Goal: Task Accomplishment & Management: Manage account settings

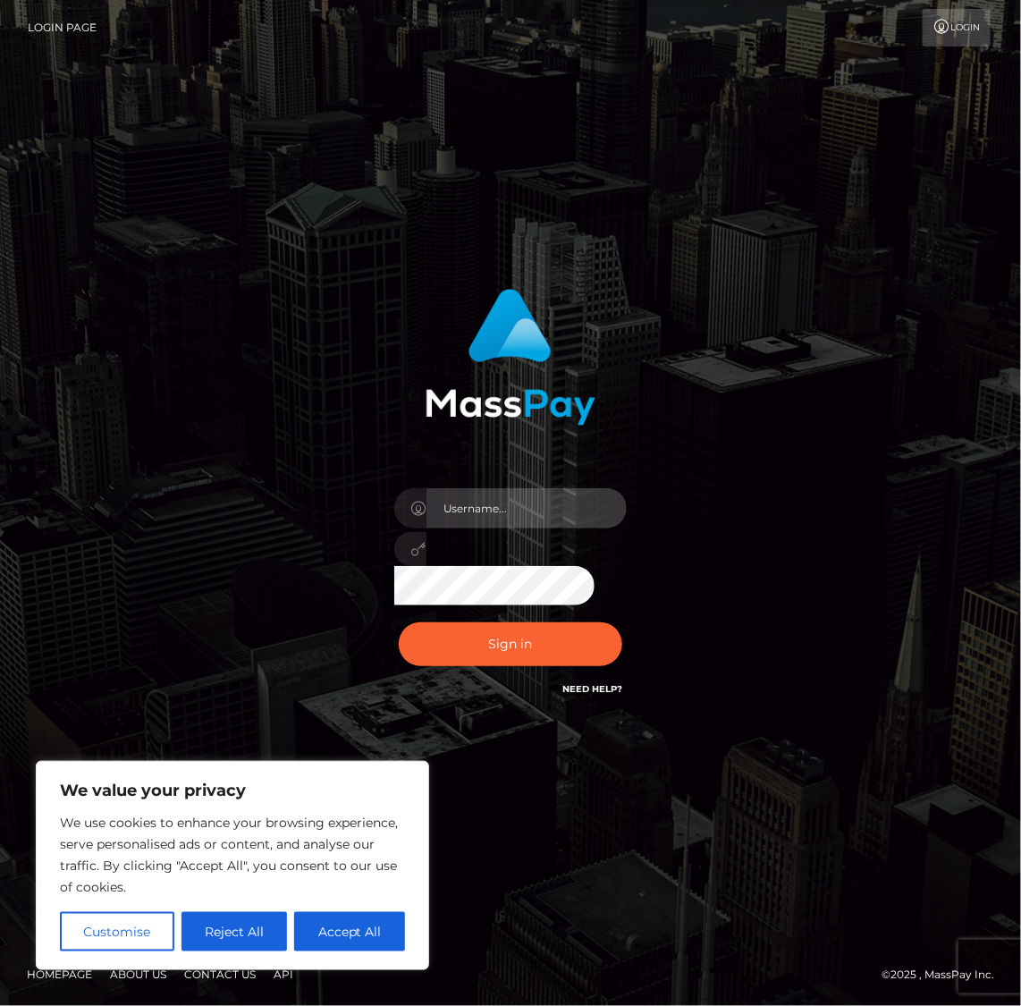
type input "alexism"
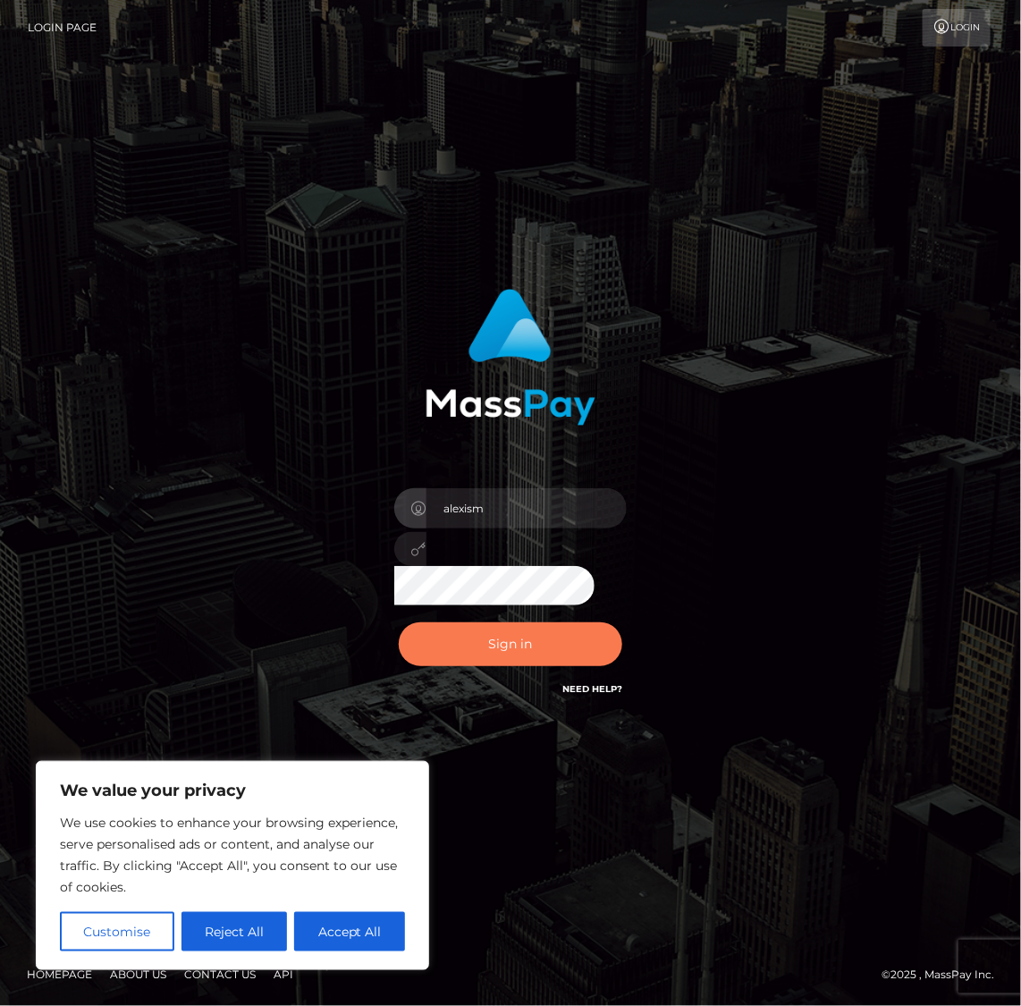
click at [503, 643] on button "Sign in" at bounding box center [511, 644] width 224 height 44
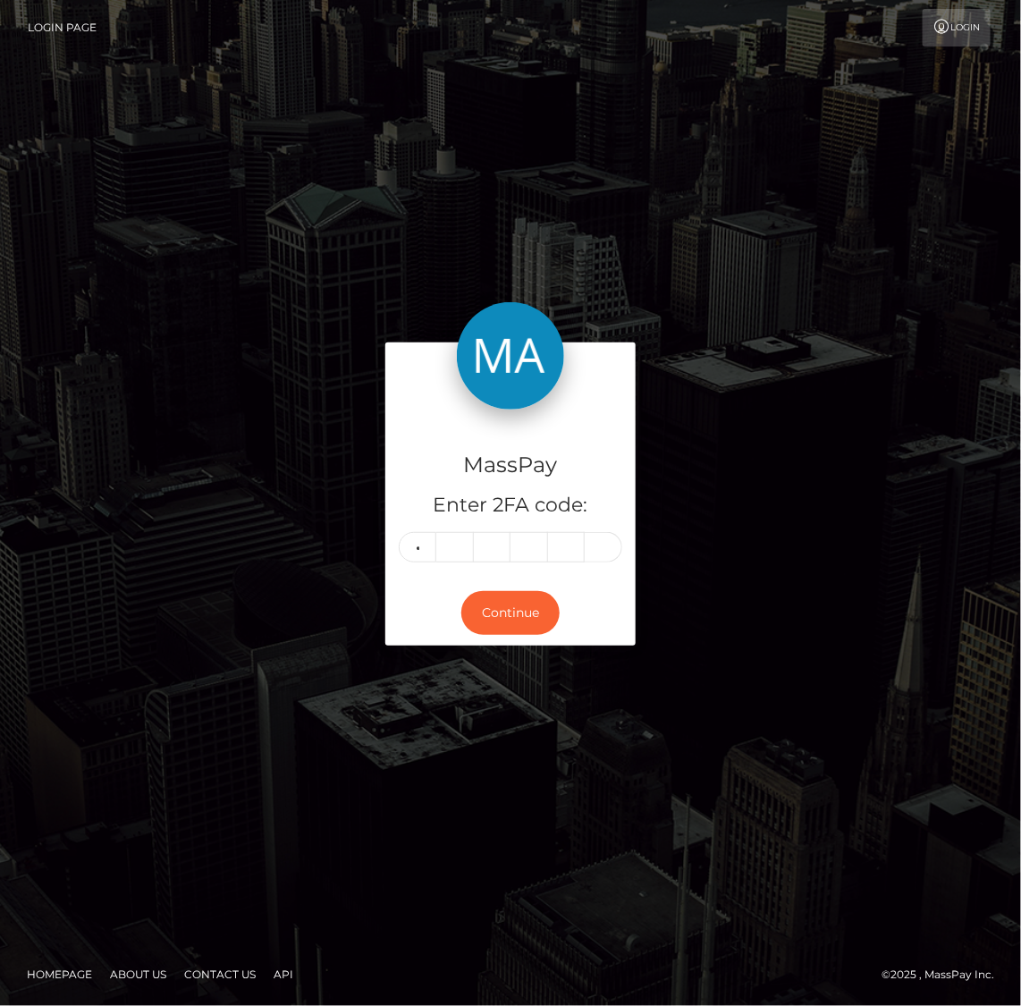
type input "4"
type input "5"
type input "4"
type input "1"
type input "8"
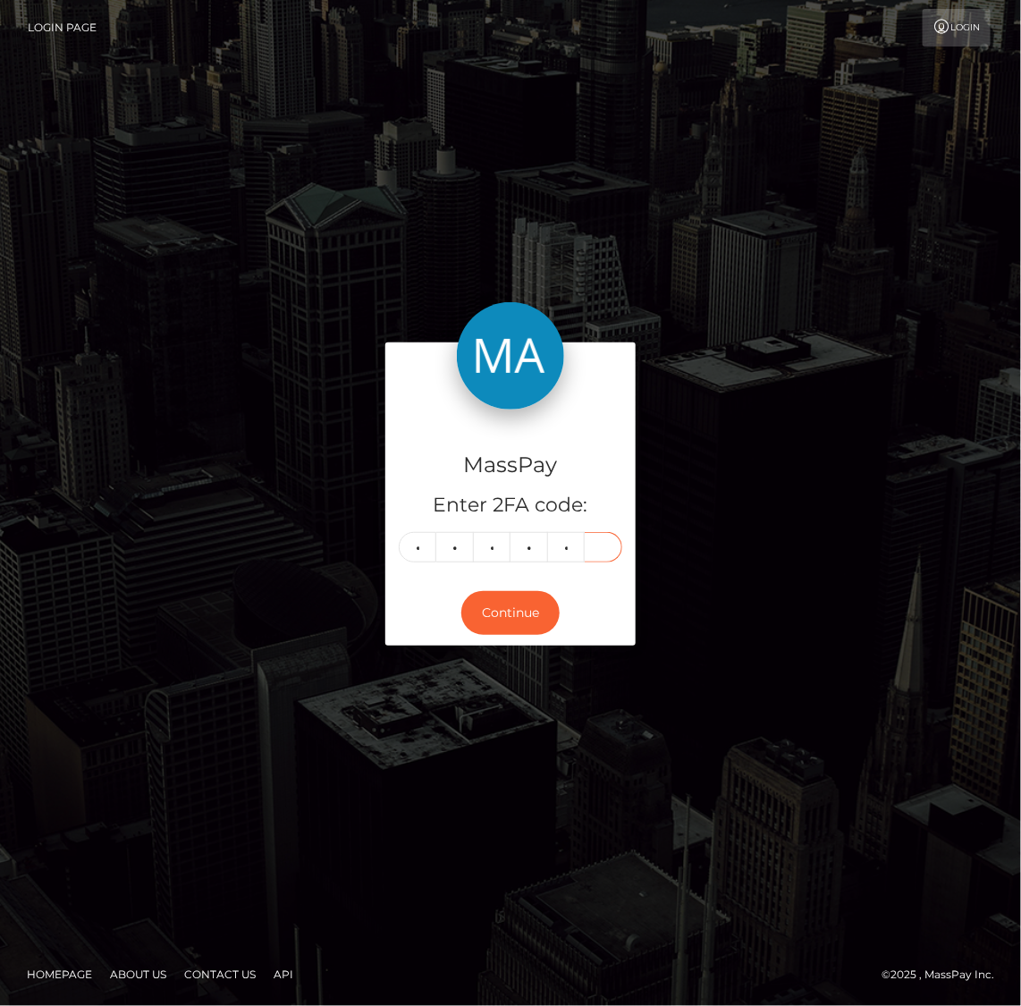
type input "1"
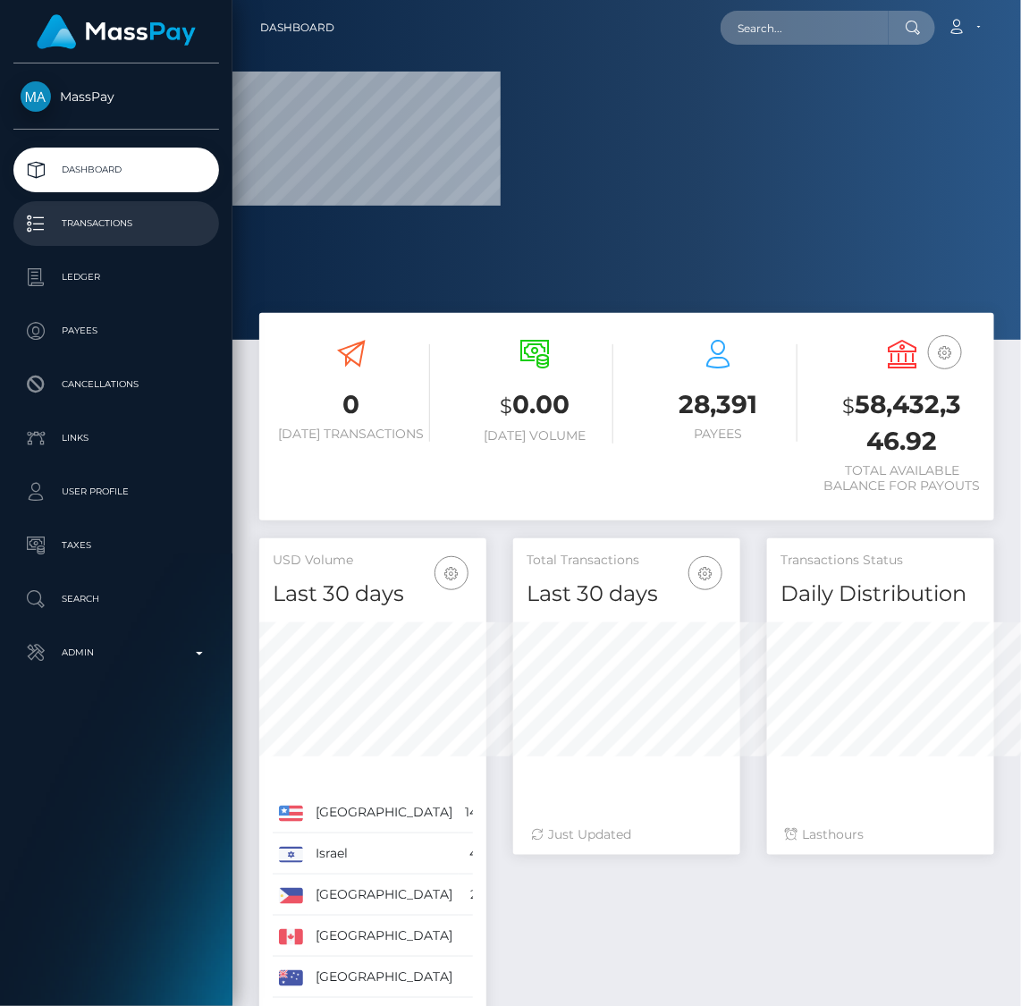
click at [89, 229] on p "Transactions" at bounding box center [116, 223] width 191 height 27
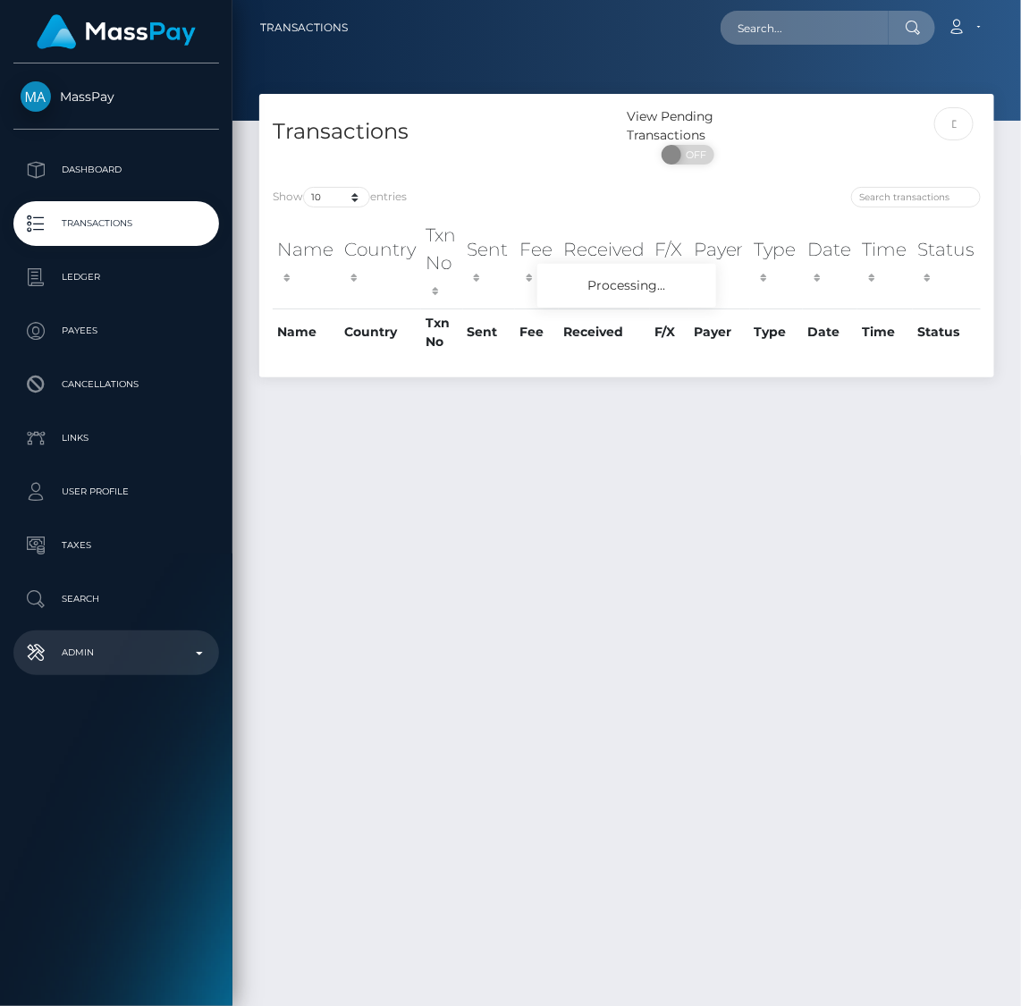
click at [104, 662] on p "Admin" at bounding box center [116, 652] width 191 height 27
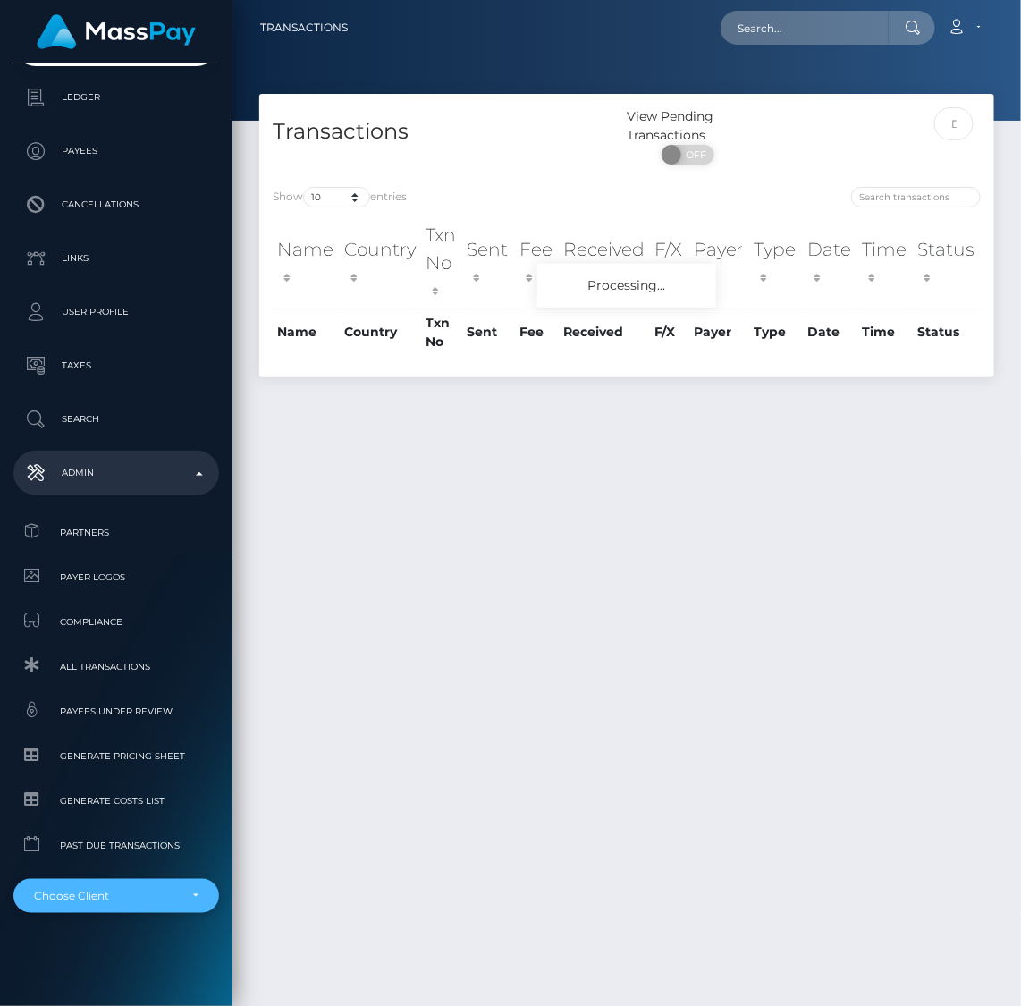
click at [122, 910] on div "Choose Client" at bounding box center [116, 896] width 206 height 34
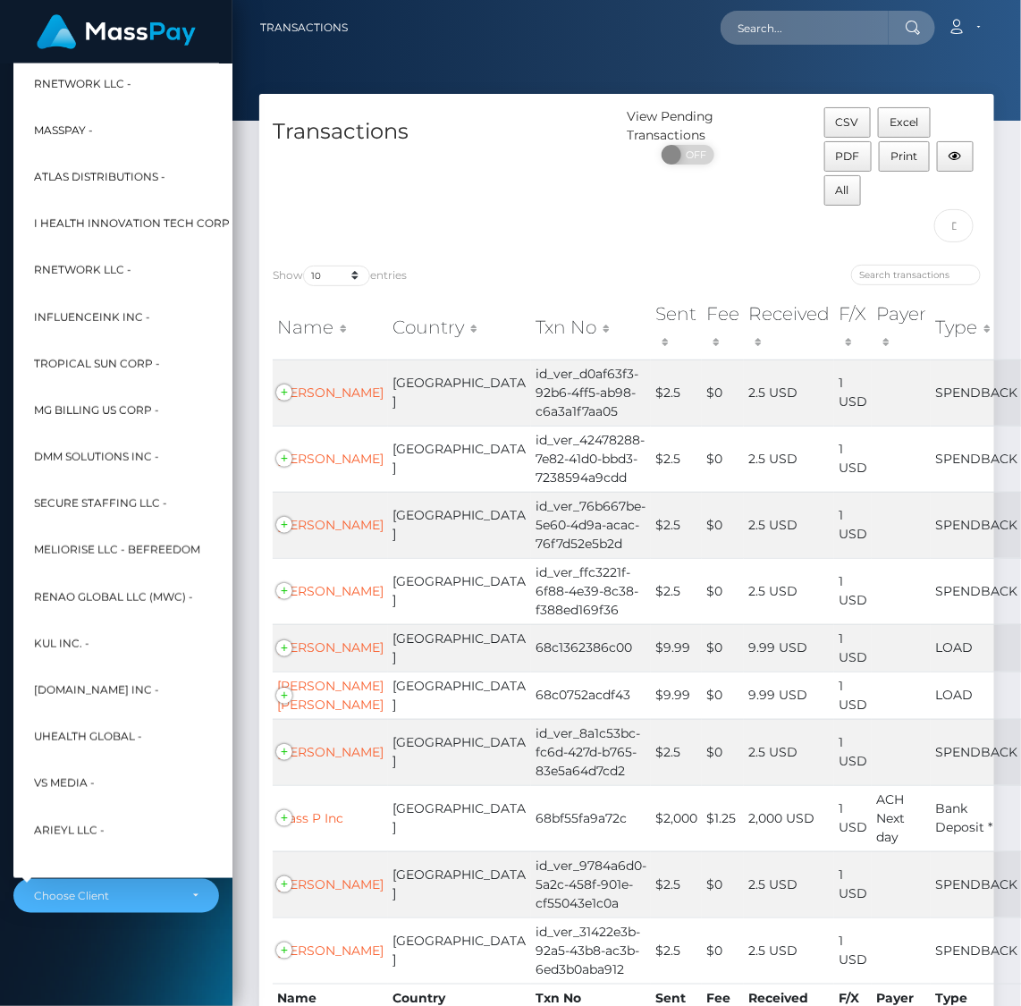
scroll to position [0, 0]
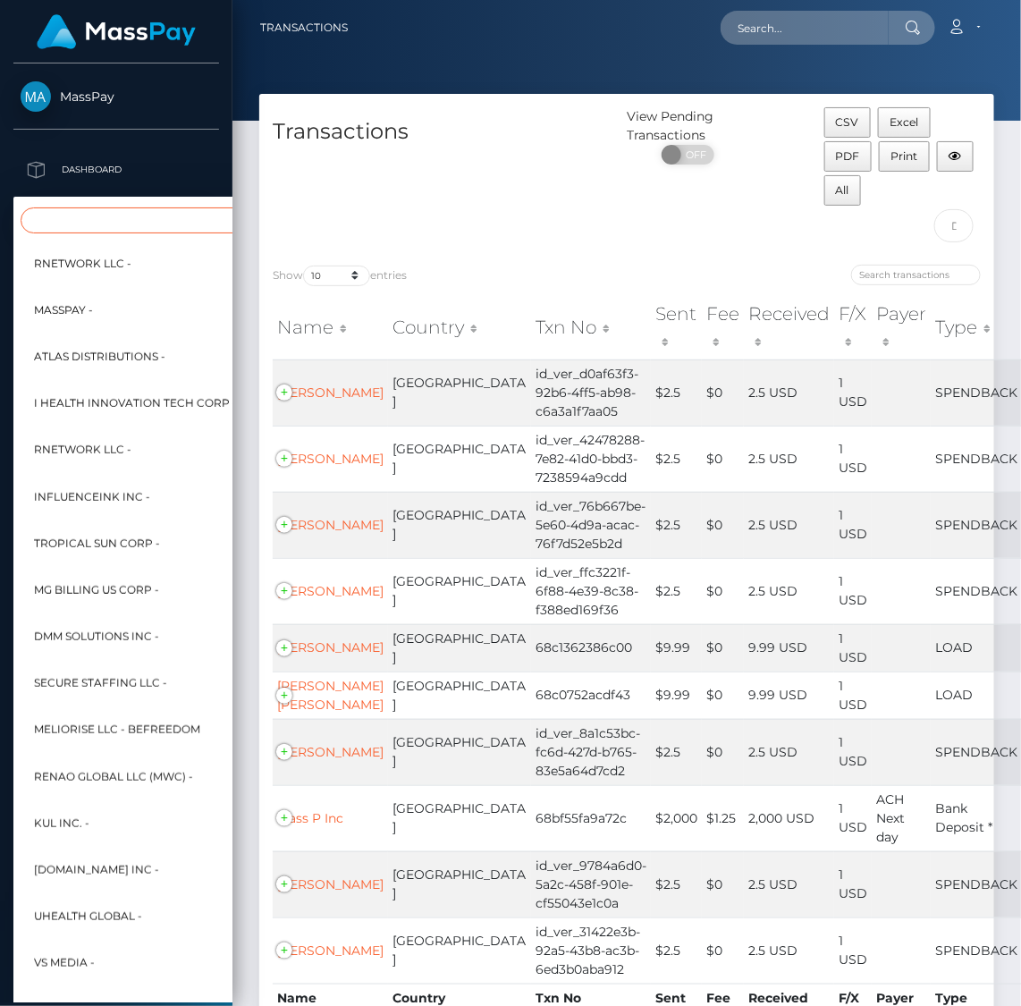
click at [86, 224] on input "Search" at bounding box center [217, 220] width 393 height 26
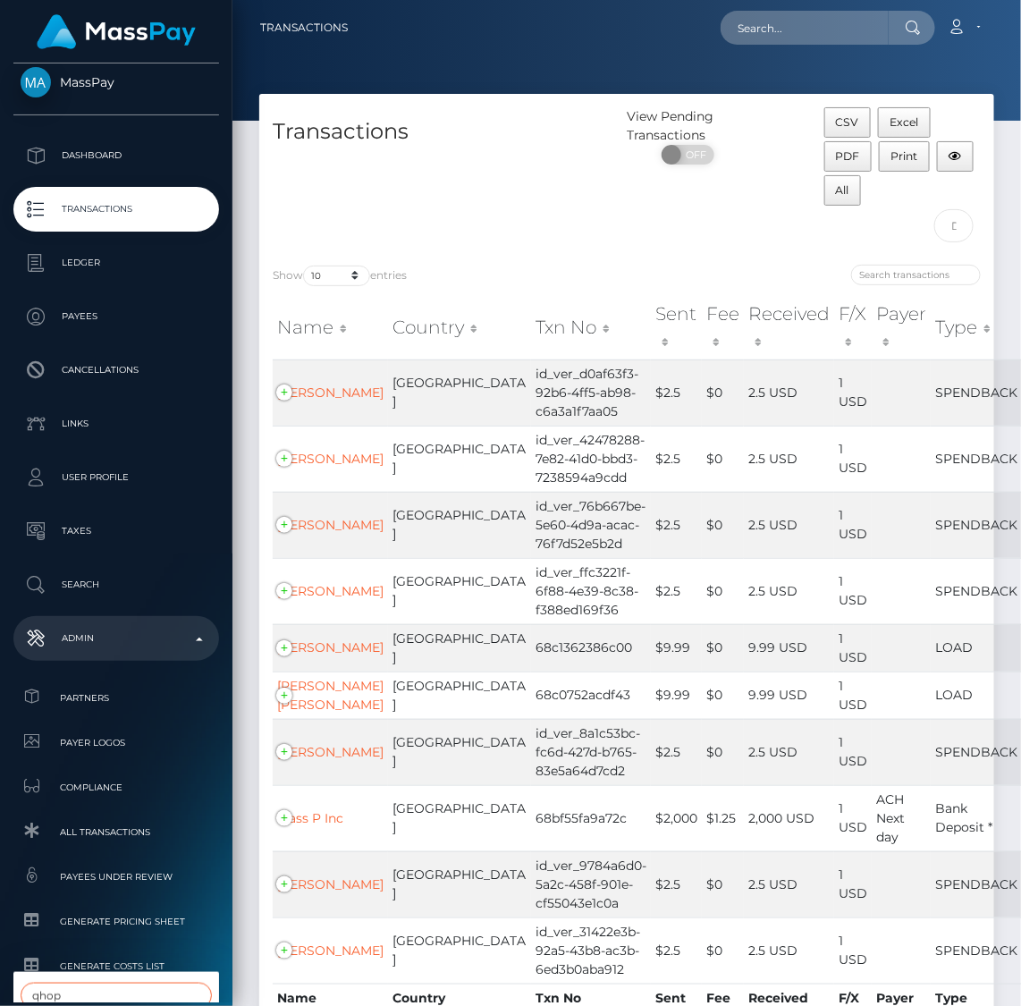
scroll to position [180, 0]
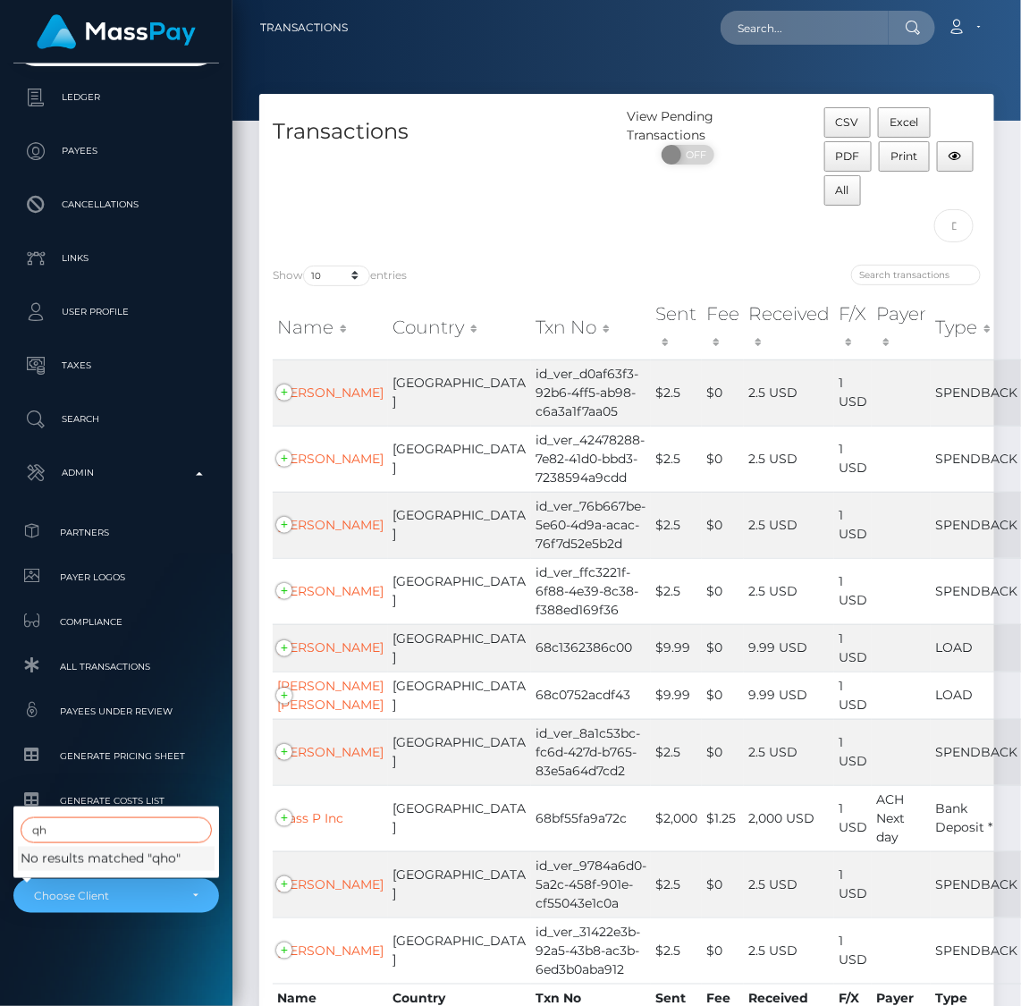
type input "q"
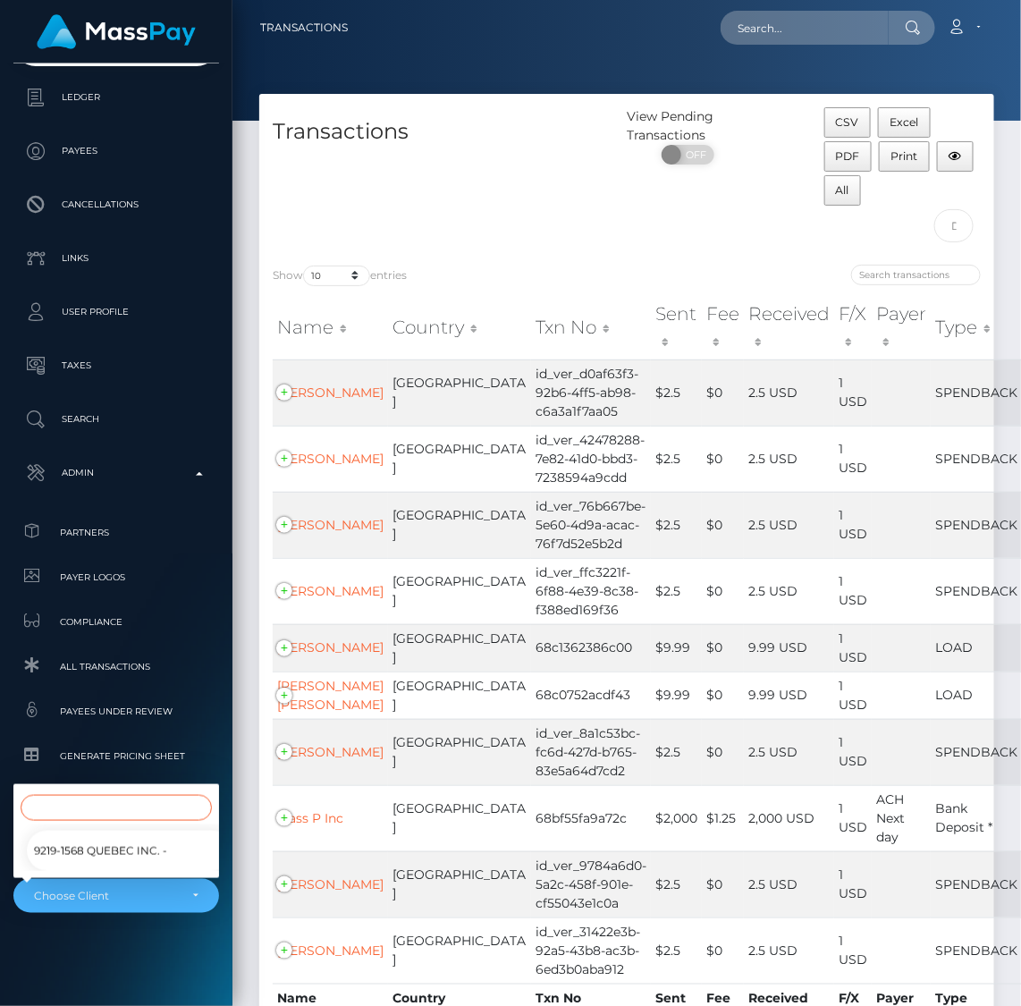
scroll to position [150, 0]
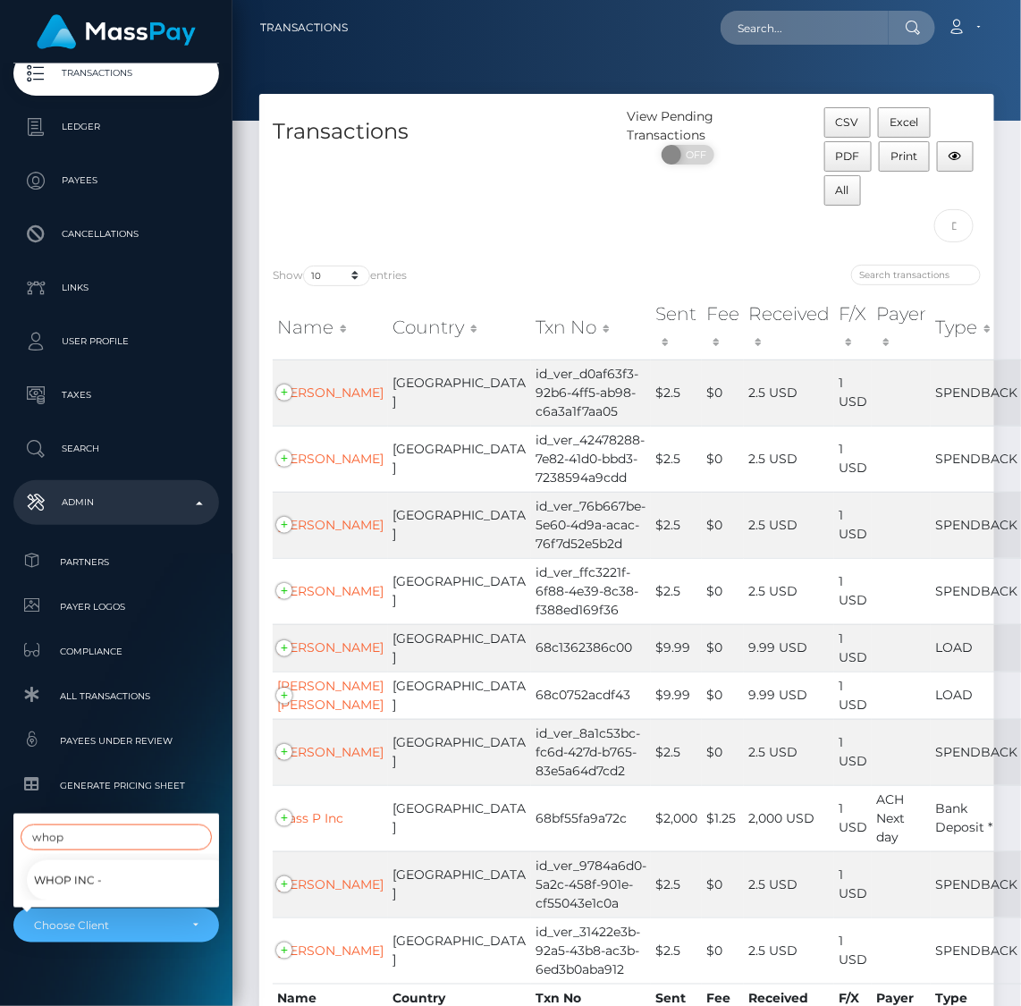
type input "whop"
click at [54, 875] on span "Whop Inc -" at bounding box center [68, 880] width 68 height 23
select select "338"
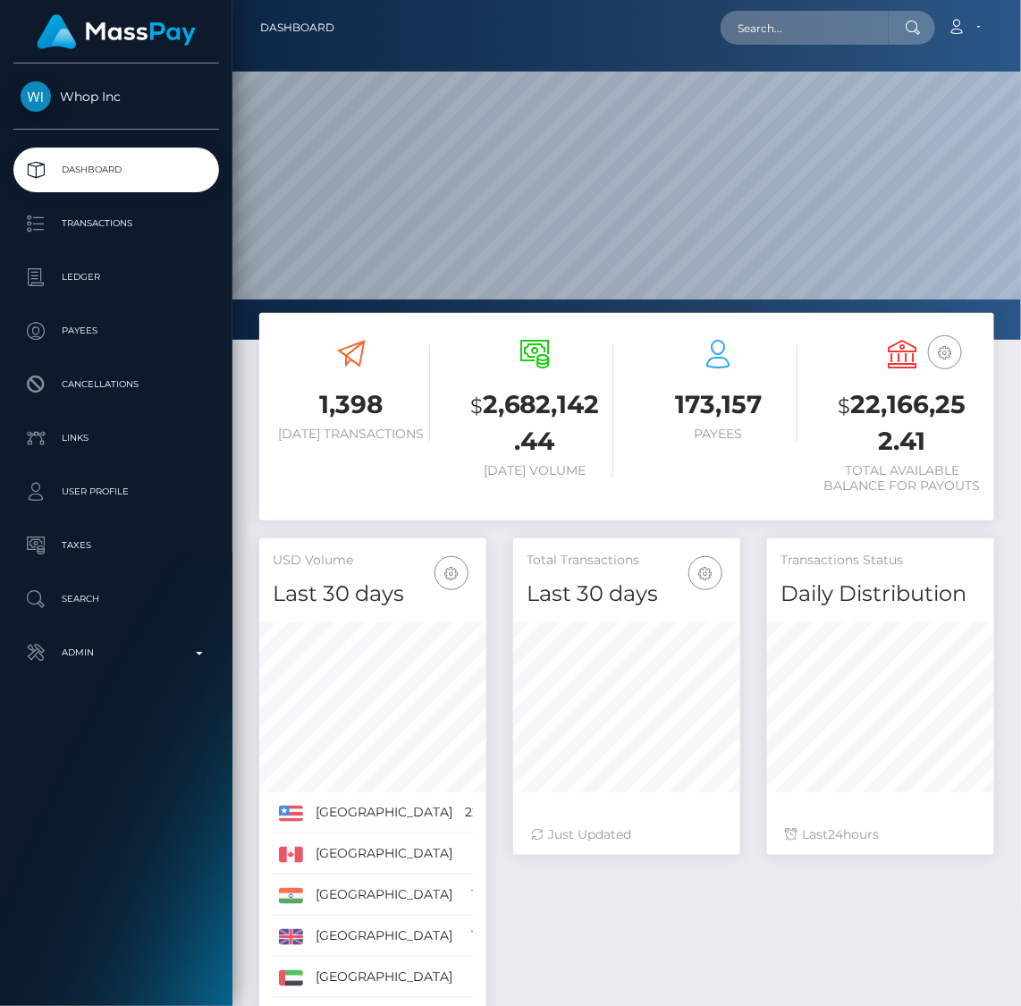
scroll to position [316, 228]
